Goal: Find contact information: Find contact information

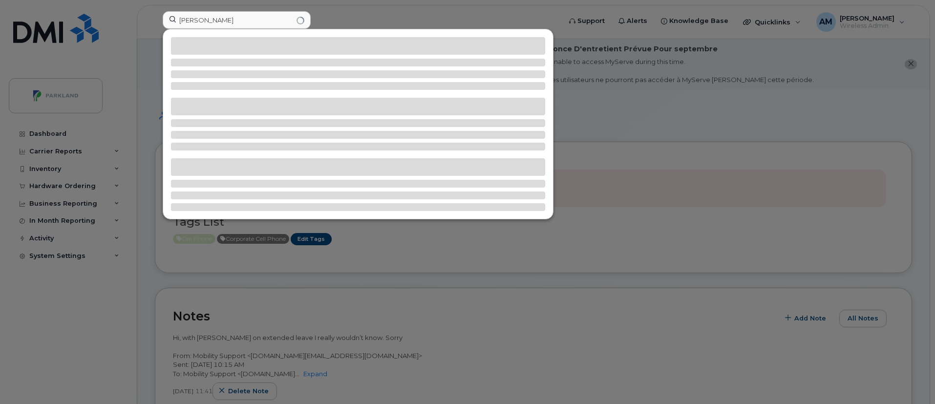
scroll to position [421, 0]
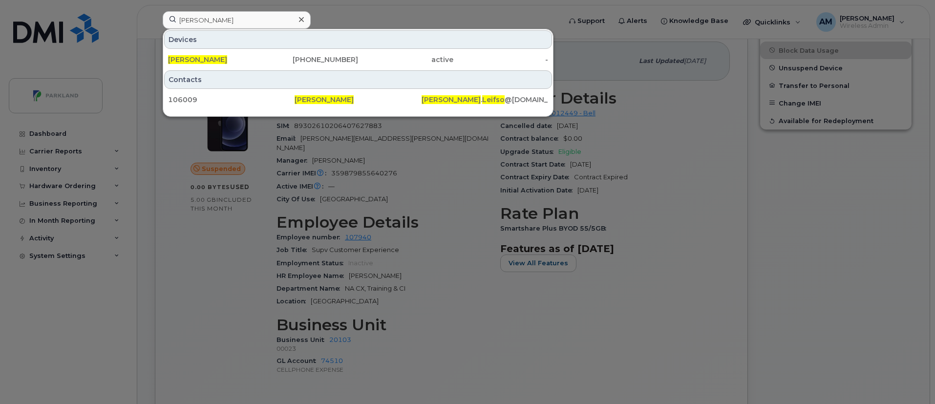
type input "[PERSON_NAME]"
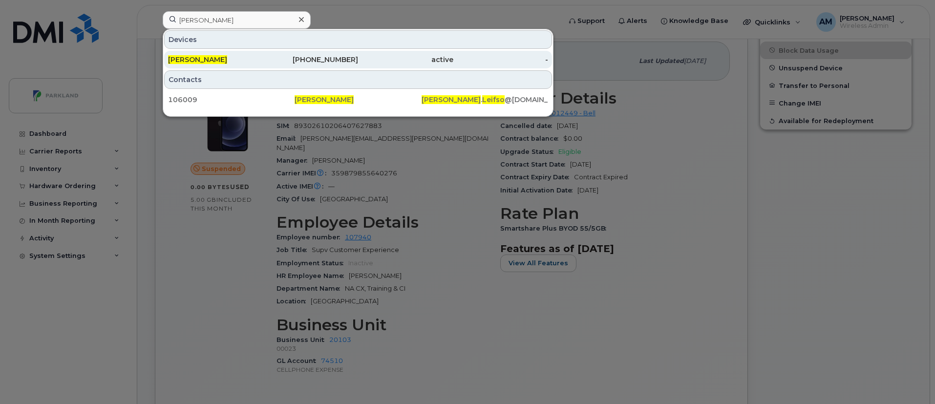
click at [249, 60] on div "[PERSON_NAME]" at bounding box center [215, 60] width 95 height 10
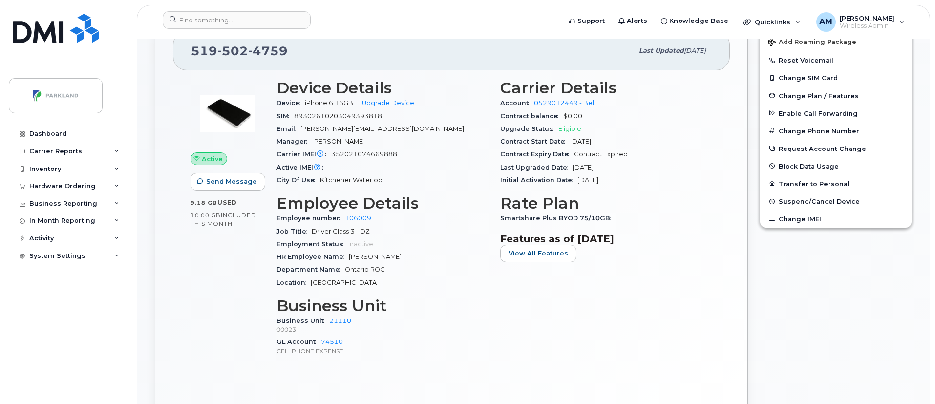
scroll to position [262, 0]
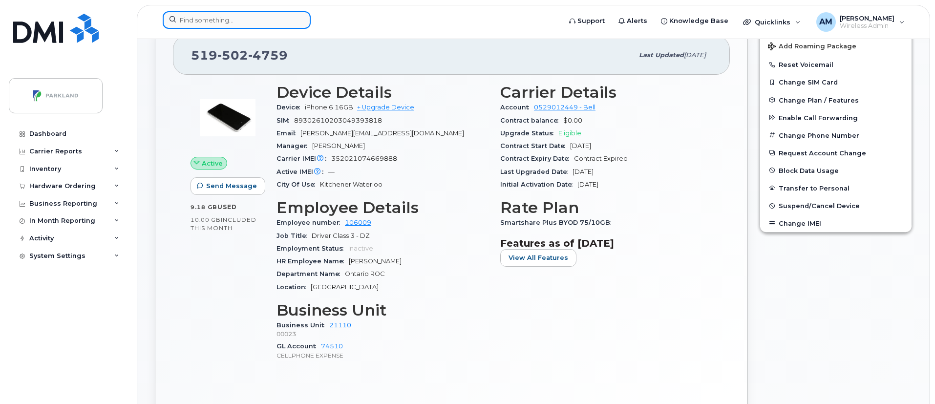
click at [219, 16] on input at bounding box center [237, 20] width 148 height 18
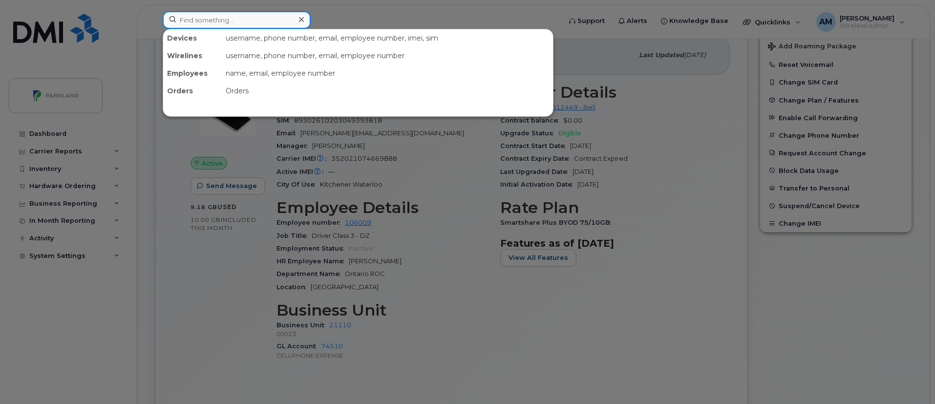
paste input "Arvin Boparai-Sarwara"
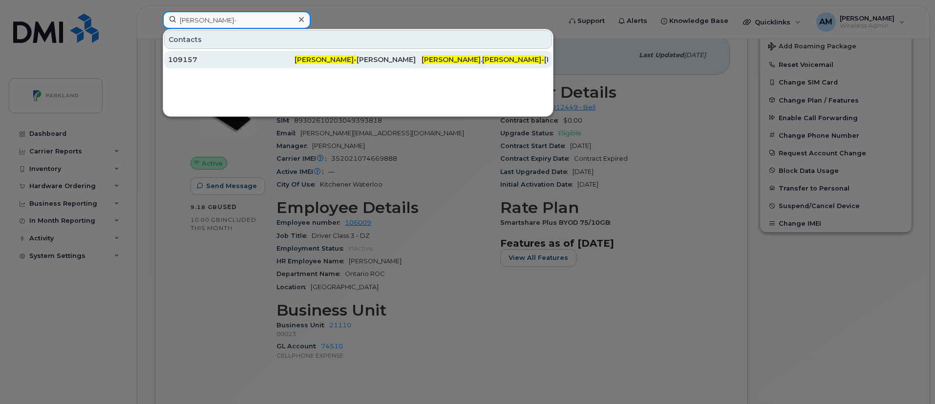
type input "Arvin Boparai-"
click at [293, 61] on div "109157" at bounding box center [231, 60] width 126 height 10
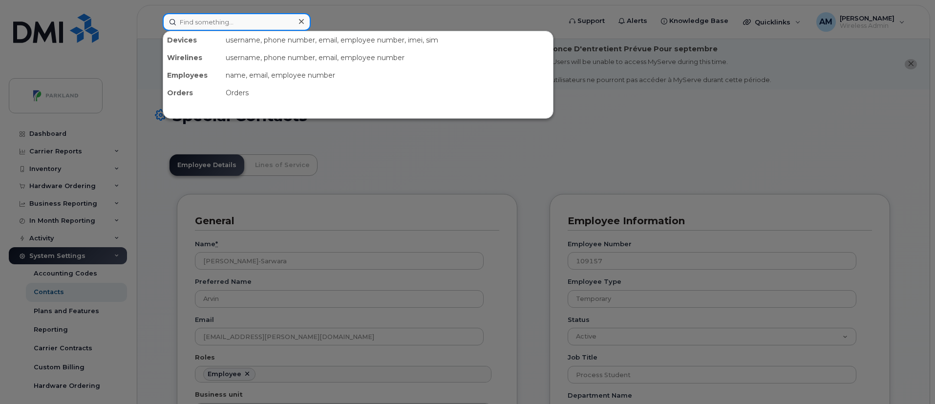
click at [270, 15] on input at bounding box center [237, 22] width 148 height 18
paste input "[PERSON_NAME]"
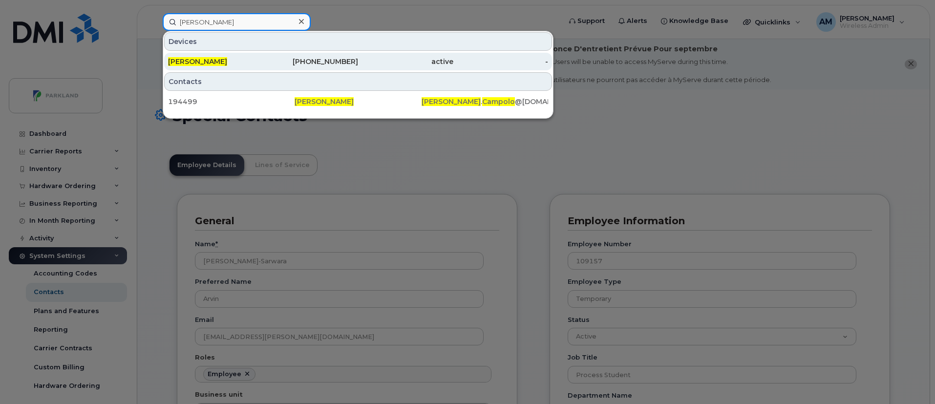
type input "[PERSON_NAME]"
click at [277, 60] on div "613-913-2705" at bounding box center [310, 62] width 95 height 10
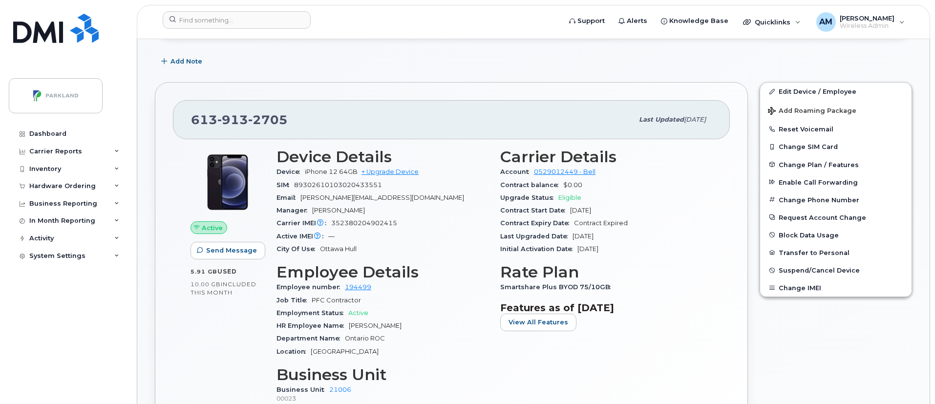
scroll to position [199, 0]
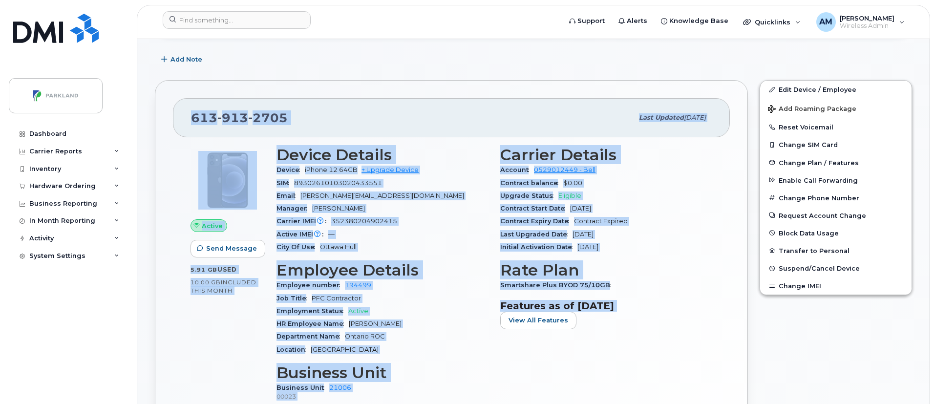
drag, startPoint x: 191, startPoint y: 116, endPoint x: 643, endPoint y: 312, distance: 493.0
click at [643, 312] on div "613 913 2705 Last updated Aug 22, 2025 Active Send Message 5.91 GB  used 10.00 …" at bounding box center [451, 287] width 593 height 414
copy div "613 913 2705 Last updated Aug 22, 2025 Active Send Message 5.91 GB  used 10.00 …"
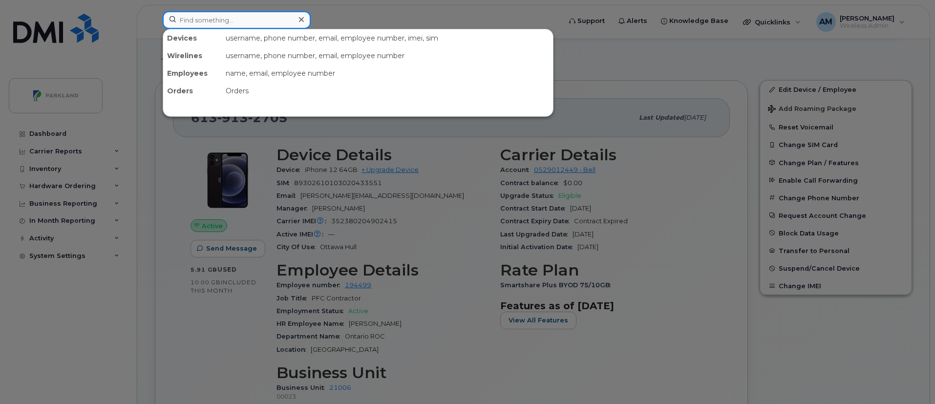
click at [298, 16] on div at bounding box center [237, 20] width 148 height 18
paste input "[PERSON_NAME]"
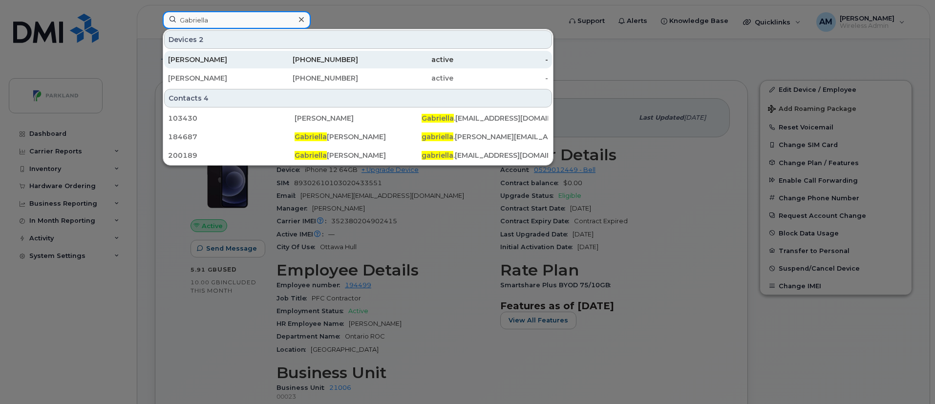
type input "Gabriella"
click at [316, 64] on div "416-791-9965" at bounding box center [310, 60] width 95 height 10
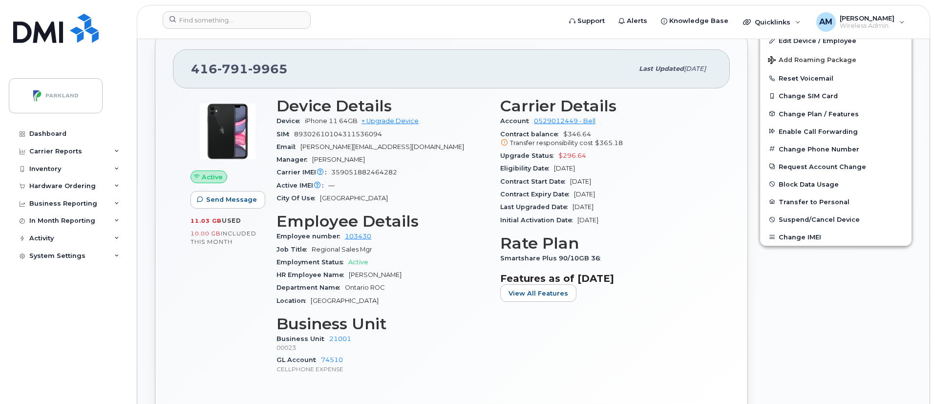
scroll to position [335, 0]
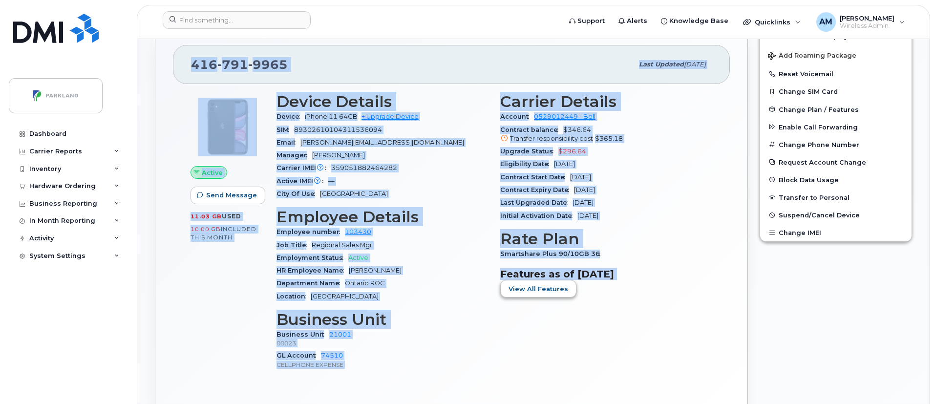
drag, startPoint x: 190, startPoint y: 65, endPoint x: 551, endPoint y: 297, distance: 428.3
click at [551, 297] on div "[PHONE_NUMBER] Last updated [DATE] Active Send Message 11.03 GB  used 10.00 GB …" at bounding box center [451, 234] width 593 height 414
copy div "913 689 2167 Lore ipsumdo Sit 06, 9351 Ametco Adip Elitsed 38.59 DO  eius 09.91…"
